Goal: Find specific page/section: Find specific page/section

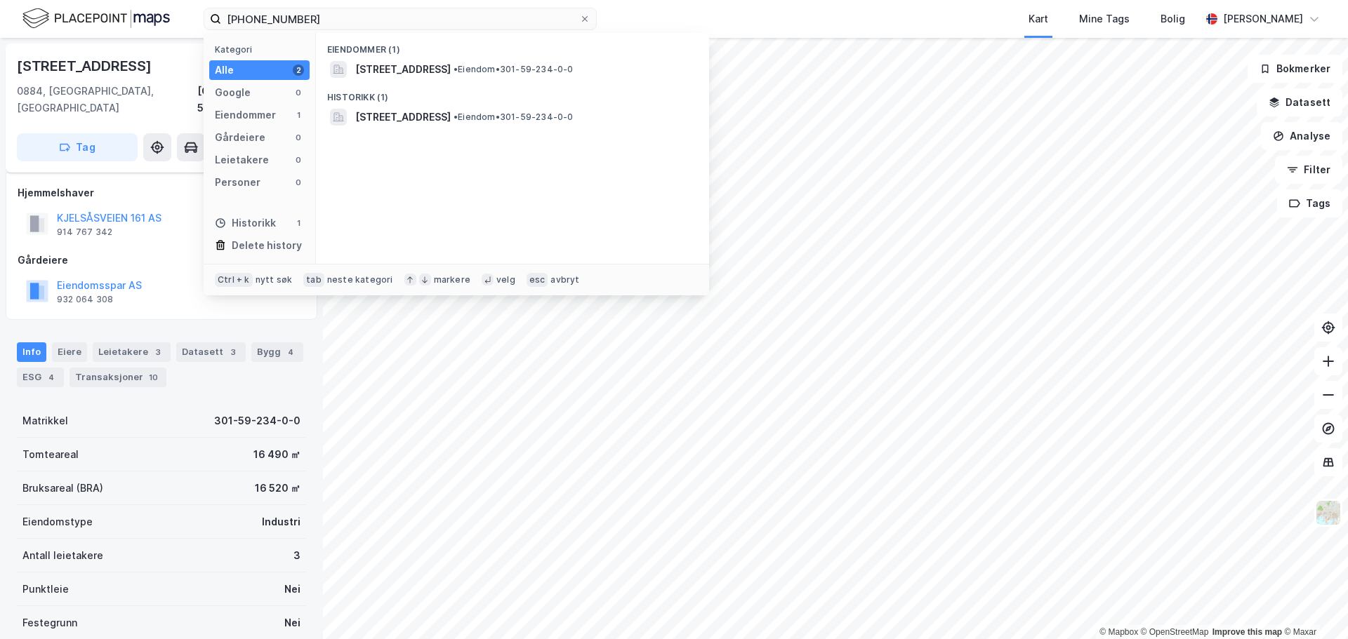
scroll to position [125, 0]
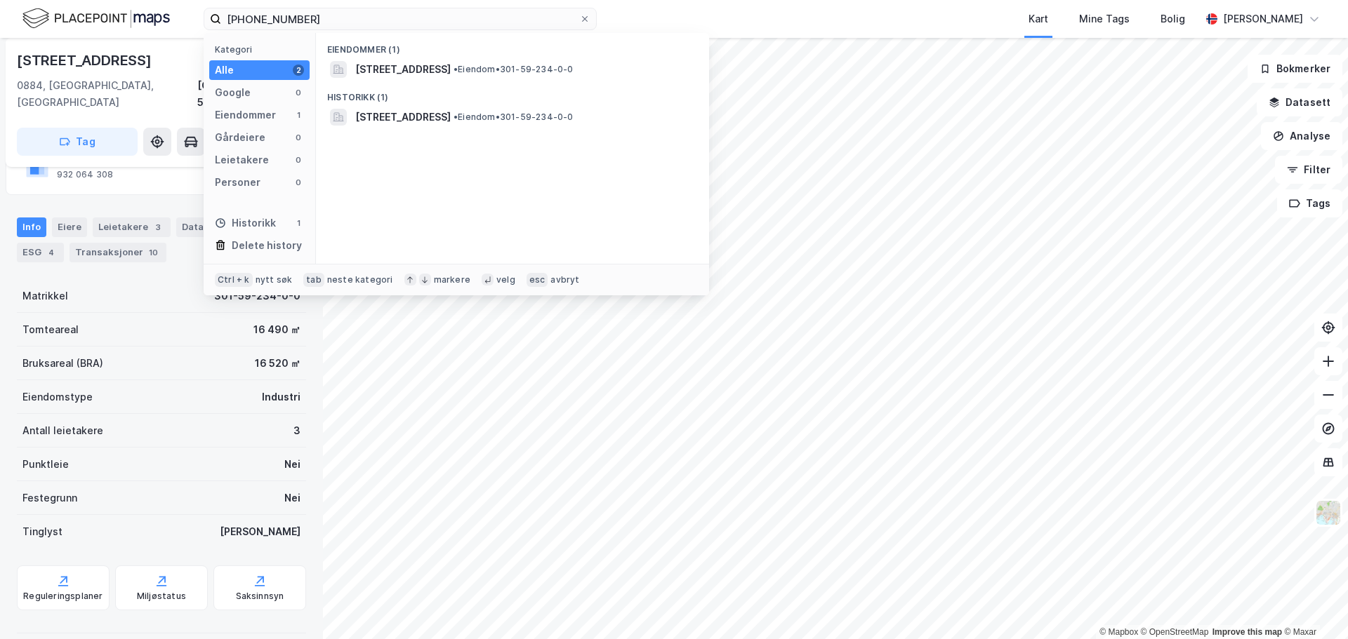
drag, startPoint x: 0, startPoint y: 0, endPoint x: 94, endPoint y: 22, distance: 96.7
click at [94, 22] on div "[PHONE_NUMBER] Kategori Alle 2 Google 0 Eiendommer 1 Gårdeiere 0 Leietakere 0 P…" at bounding box center [674, 19] width 1348 height 38
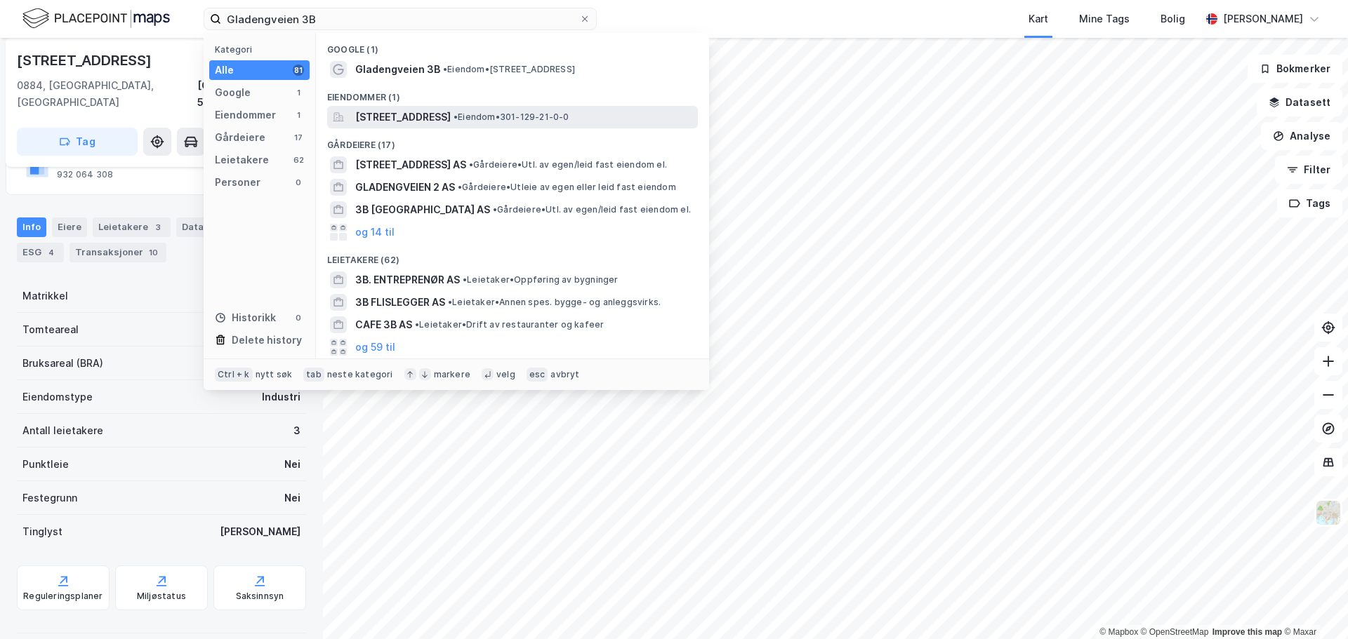
type input "Gladengveien 3B"
click at [431, 124] on span "[STREET_ADDRESS]" at bounding box center [402, 117] width 95 height 17
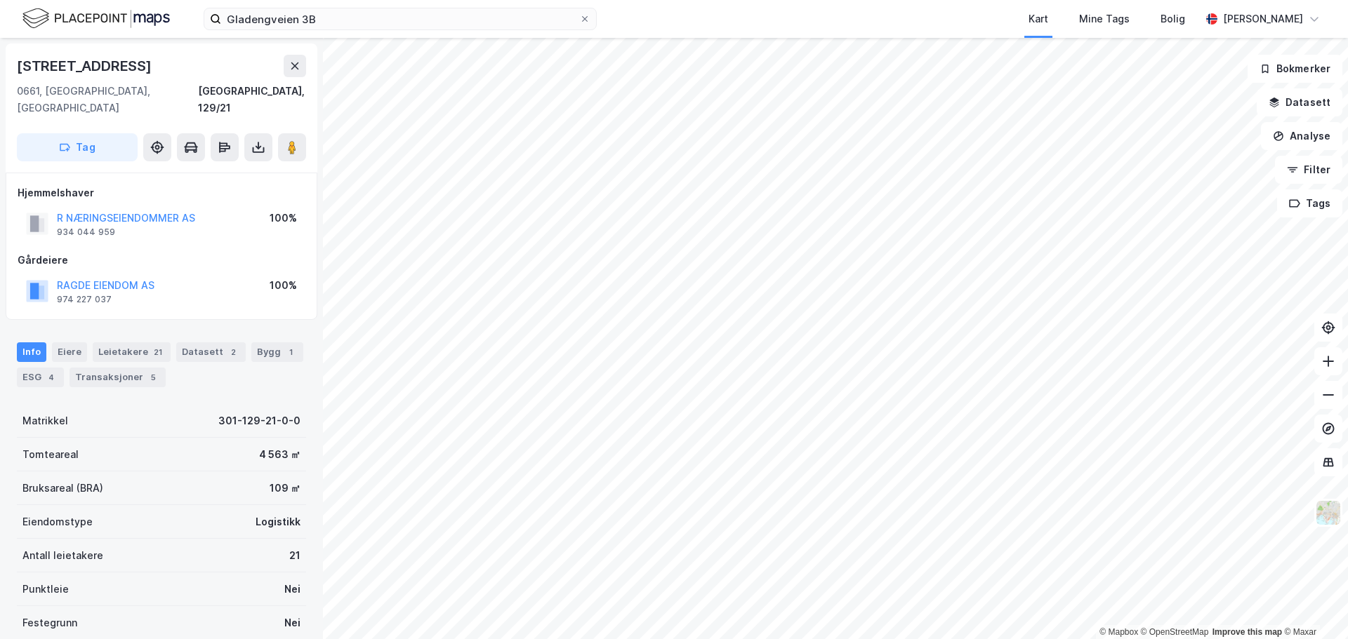
scroll to position [125, 0]
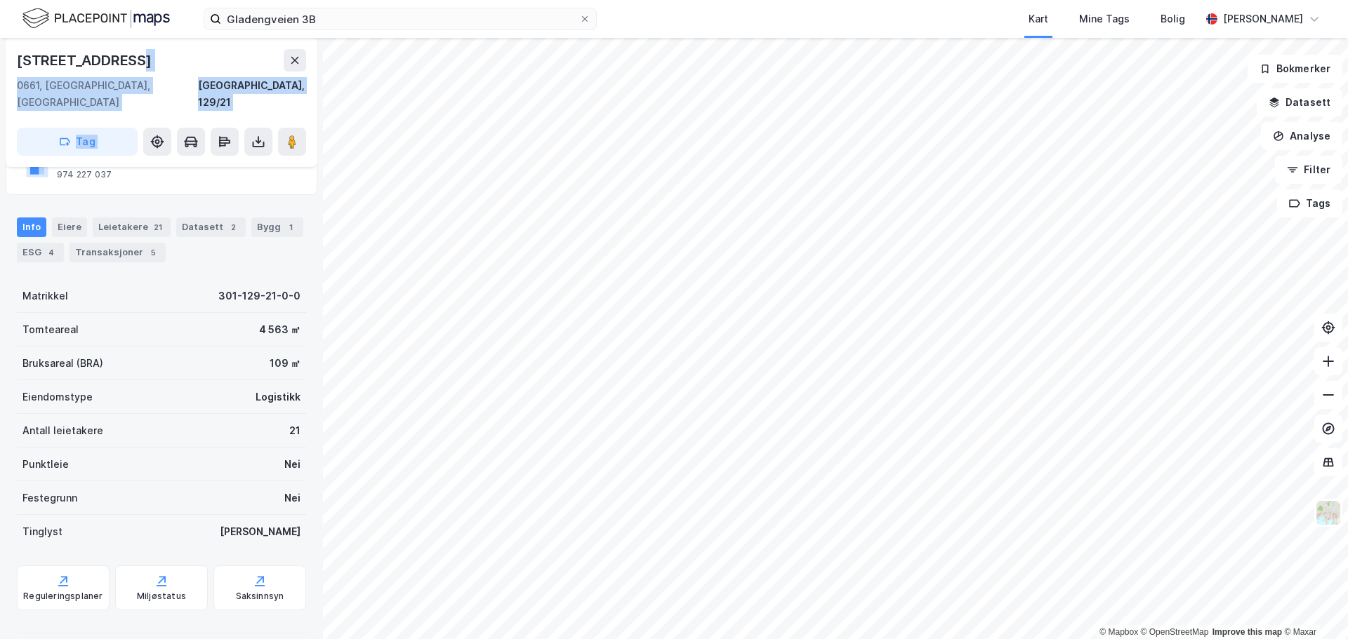
drag, startPoint x: 134, startPoint y: 61, endPoint x: 1, endPoint y: 65, distance: 133.4
click at [1, 65] on div "[STREET_ADDRESS], 129/21 Tag Hjemmelshaver R NÆRINGSEIENDOMMER AS 934 044 959 1…" at bounding box center [161, 339] width 323 height 602
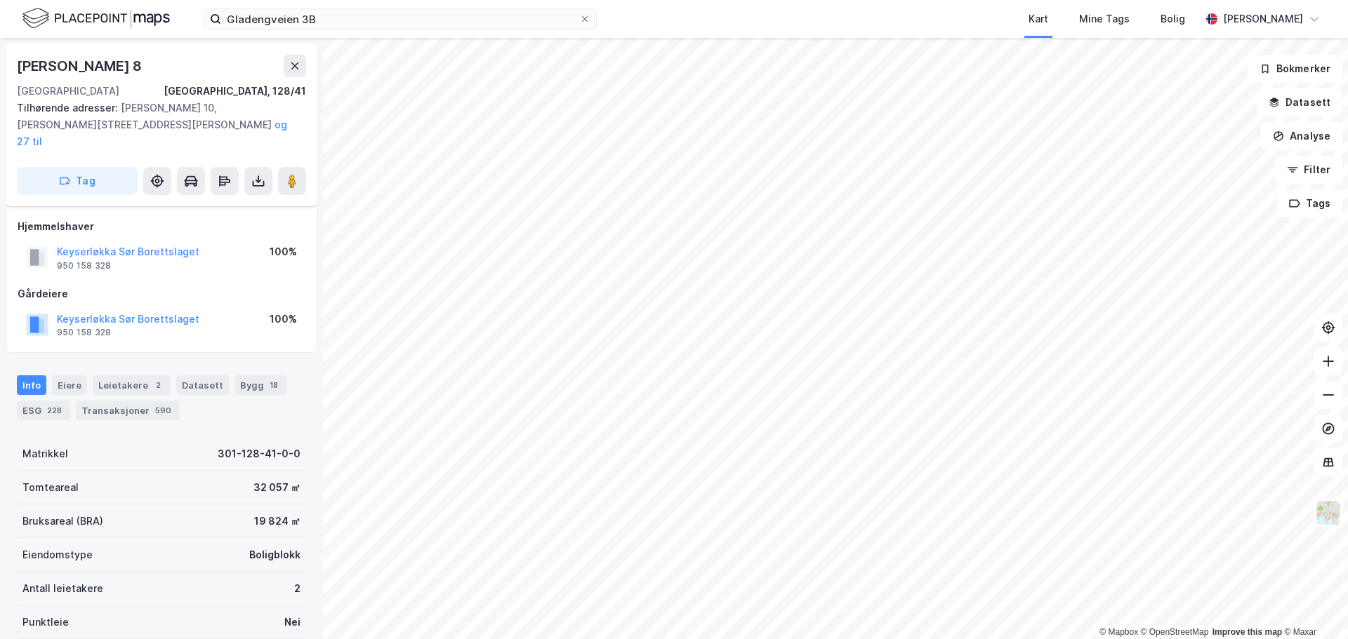
scroll to position [93, 0]
